Goal: Task Accomplishment & Management: Manage account settings

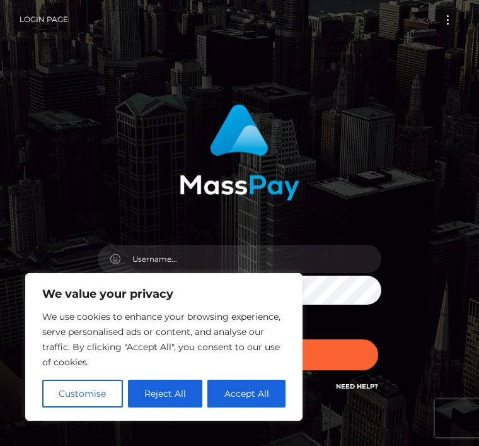
click at [241, 395] on button "Accept All" at bounding box center [246, 394] width 78 height 28
checkbox input "true"
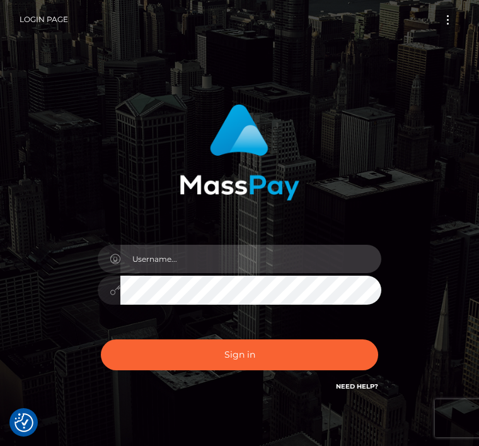
click at [274, 270] on input "text" at bounding box center [250, 259] width 261 height 28
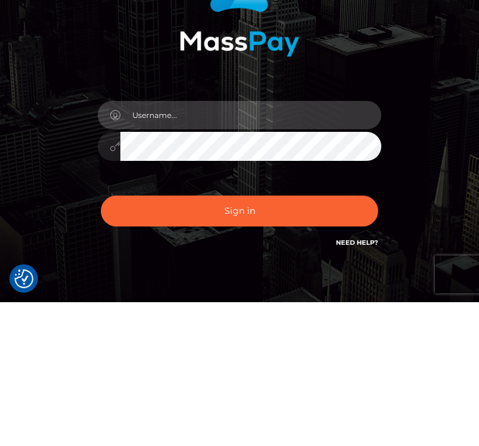
type input "dedrickgabriela@gmail.com"
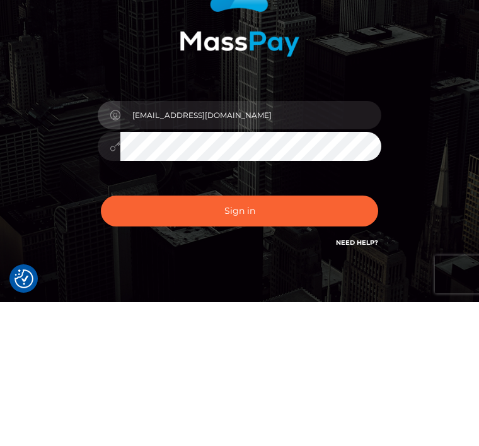
scroll to position [63, 0]
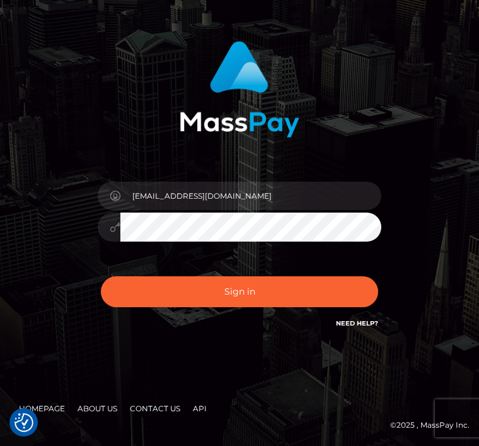
click at [331, 289] on button "Sign in" at bounding box center [239, 291] width 277 height 31
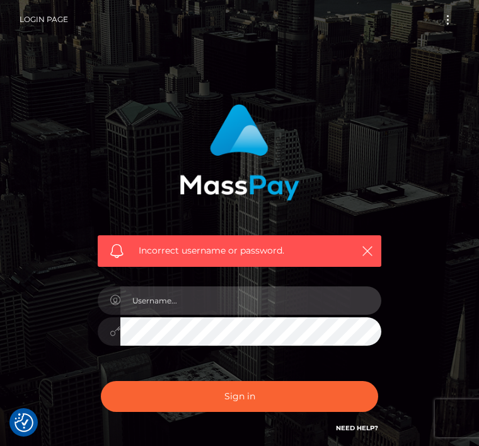
checkbox input "true"
